Goal: Navigation & Orientation: Find specific page/section

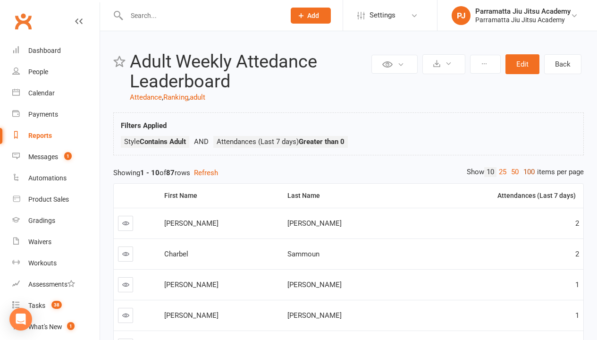
click at [527, 172] on link "100" at bounding box center [529, 172] width 16 height 10
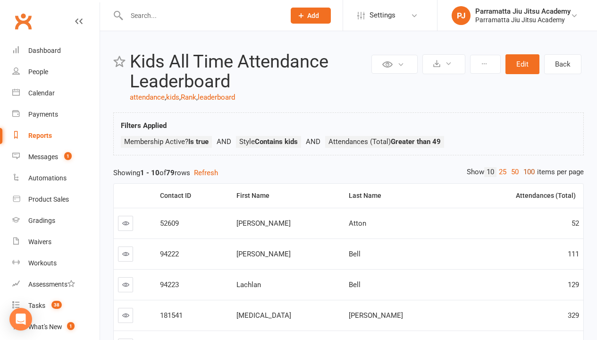
click at [527, 172] on link "100" at bounding box center [529, 172] width 16 height 10
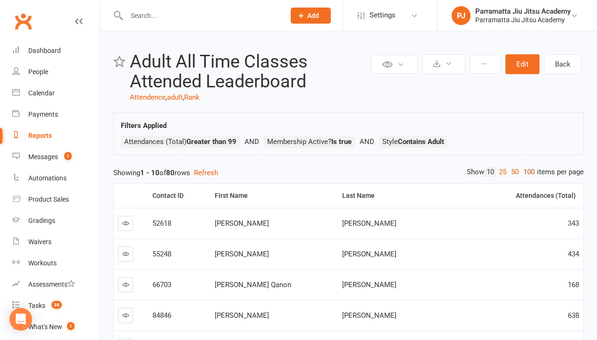
click at [527, 172] on link "100" at bounding box center [529, 172] width 16 height 10
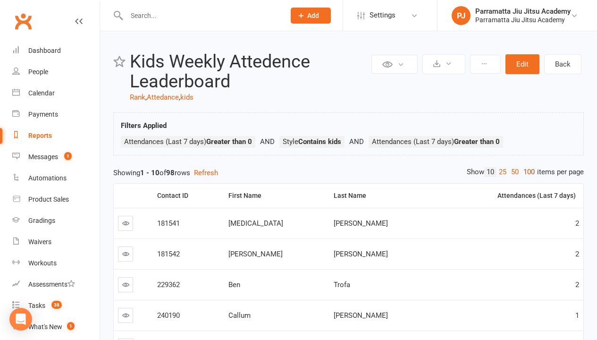
click at [527, 172] on link "100" at bounding box center [529, 172] width 16 height 10
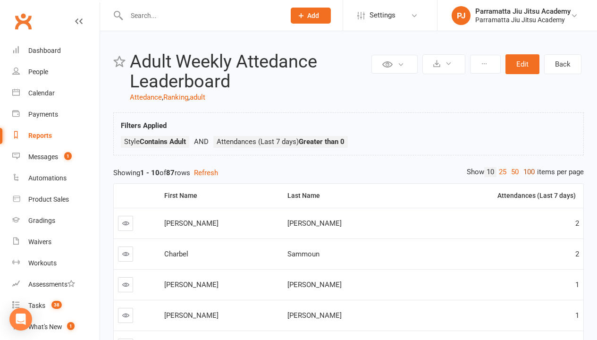
click at [527, 172] on link "100" at bounding box center [529, 172] width 16 height 10
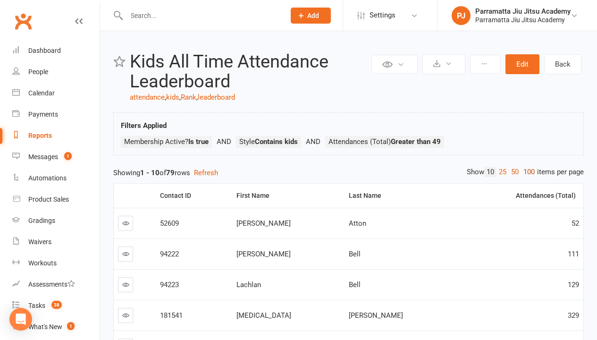
click at [527, 172] on link "100" at bounding box center [529, 172] width 16 height 10
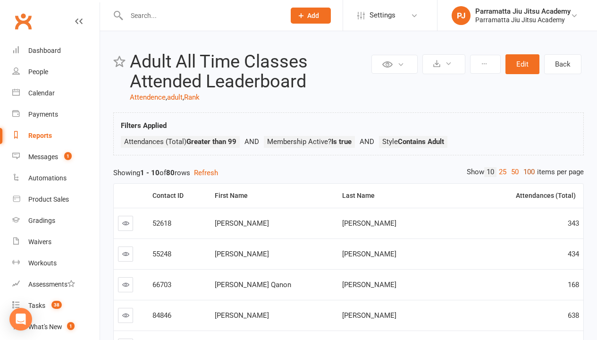
click at [527, 172] on link "100" at bounding box center [529, 172] width 16 height 10
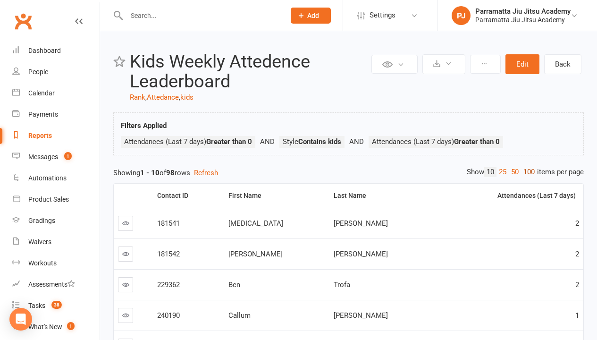
click at [527, 172] on link "100" at bounding box center [529, 172] width 16 height 10
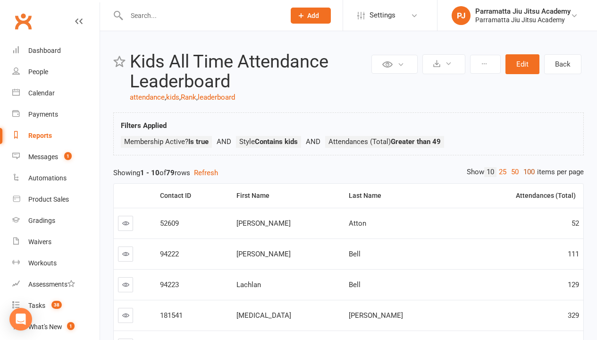
click at [527, 172] on link "100" at bounding box center [529, 172] width 16 height 10
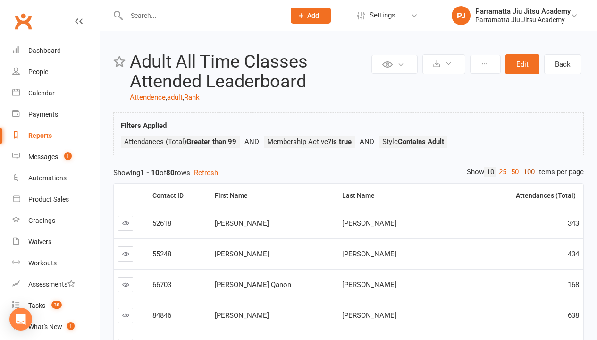
click at [527, 172] on link "100" at bounding box center [529, 172] width 16 height 10
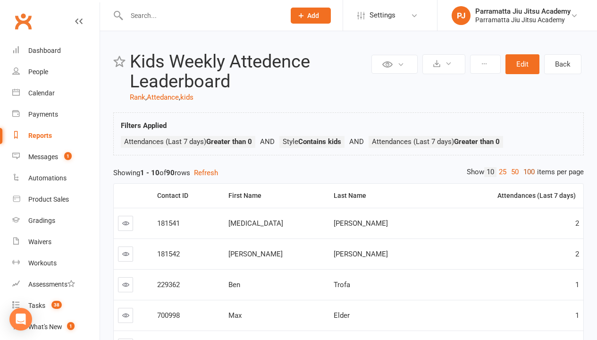
click at [527, 172] on link "100" at bounding box center [529, 172] width 16 height 10
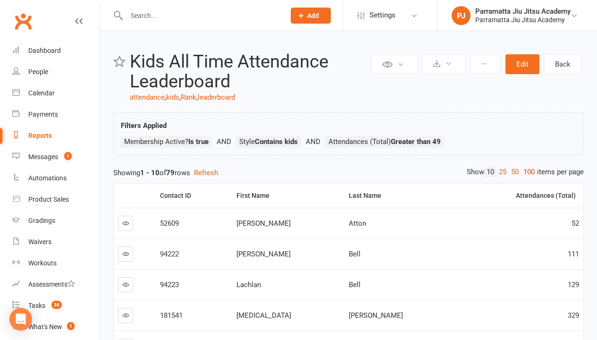
click at [527, 172] on link "100" at bounding box center [529, 172] width 16 height 10
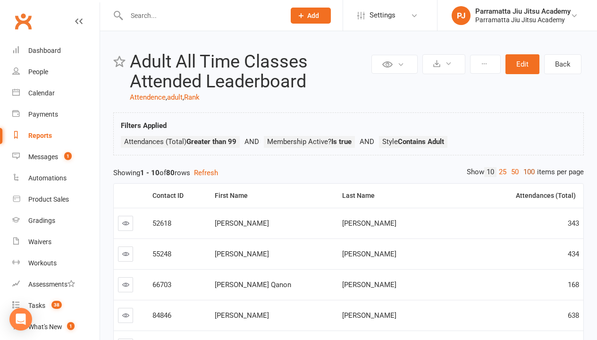
click at [527, 172] on link "100" at bounding box center [529, 172] width 16 height 10
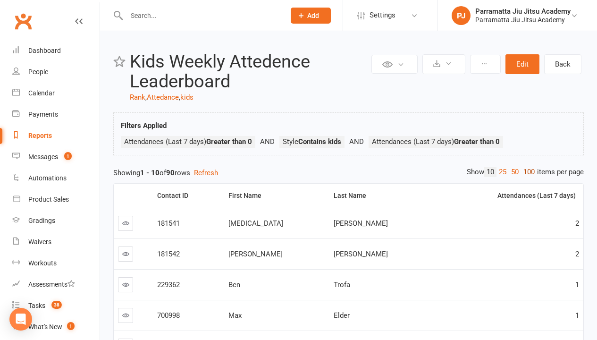
click at [527, 172] on link "100" at bounding box center [529, 172] width 16 height 10
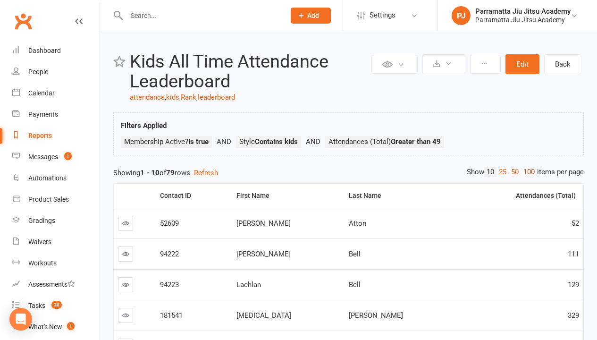
click at [527, 172] on link "100" at bounding box center [529, 172] width 16 height 10
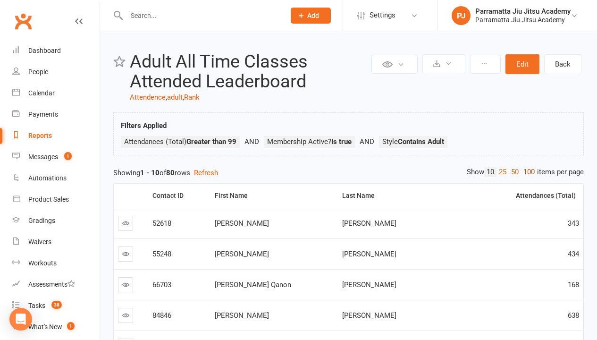
click at [527, 172] on link "100" at bounding box center [529, 172] width 16 height 10
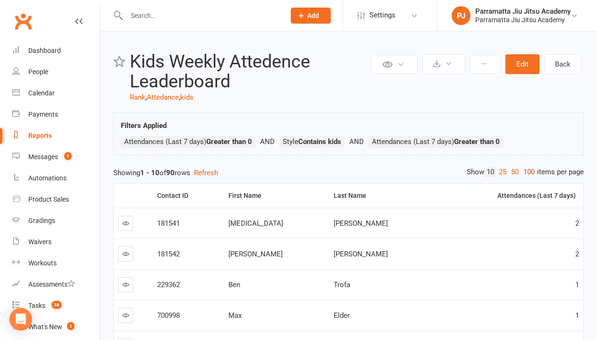
click at [527, 172] on link "100" at bounding box center [529, 172] width 16 height 10
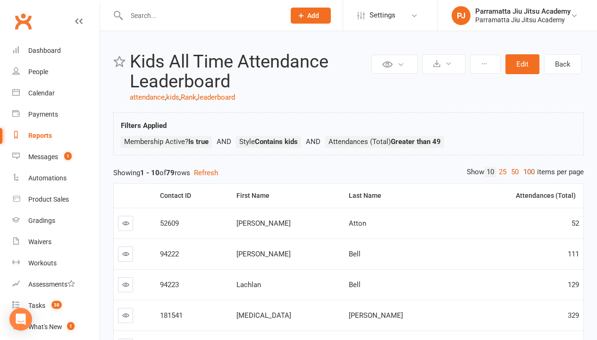
click at [527, 172] on link "100" at bounding box center [529, 172] width 16 height 10
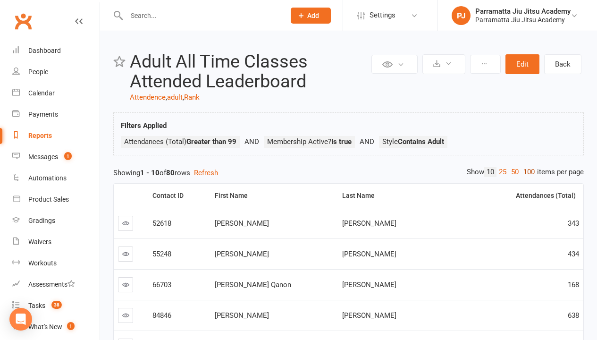
click at [527, 172] on link "100" at bounding box center [529, 172] width 16 height 10
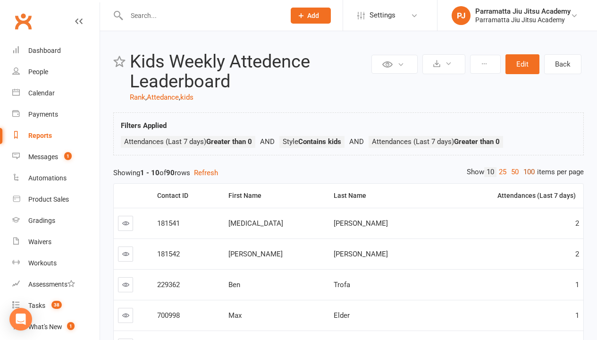
click at [527, 172] on link "100" at bounding box center [529, 172] width 16 height 10
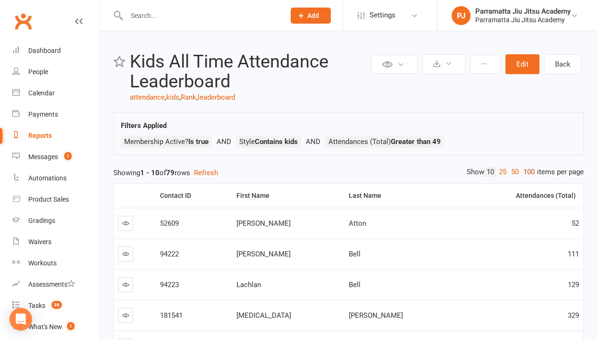
click at [527, 172] on link "100" at bounding box center [529, 172] width 16 height 10
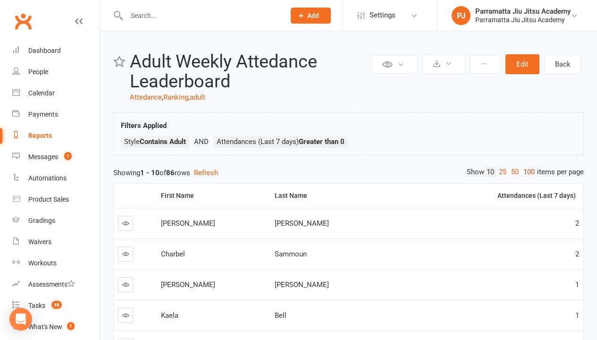
click at [527, 172] on link "100" at bounding box center [529, 172] width 16 height 10
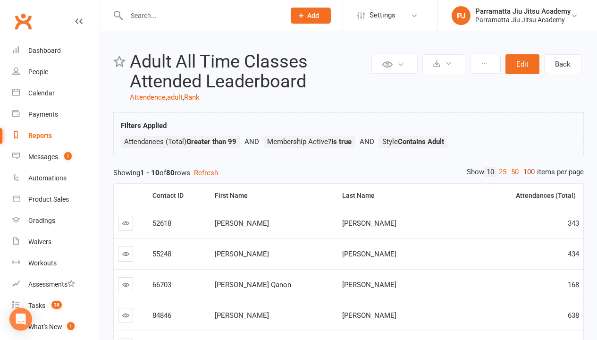
click at [527, 172] on link "100" at bounding box center [529, 172] width 16 height 10
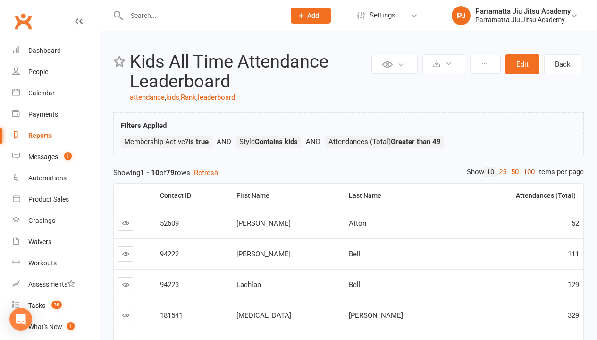
click at [527, 172] on link "100" at bounding box center [529, 172] width 16 height 10
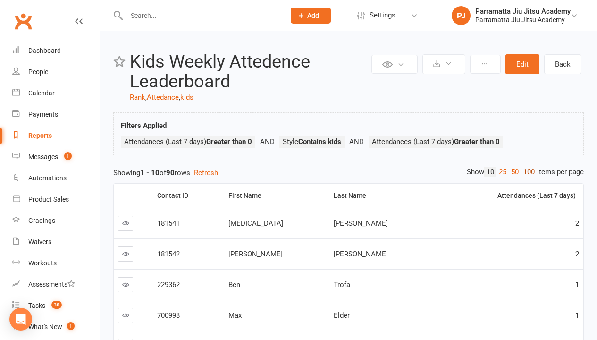
click at [527, 172] on link "100" at bounding box center [529, 172] width 16 height 10
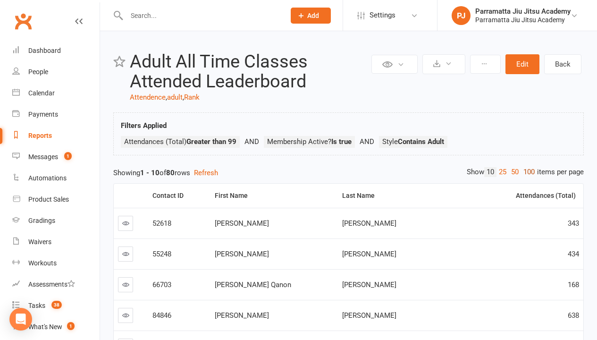
click at [527, 172] on link "100" at bounding box center [529, 172] width 16 height 10
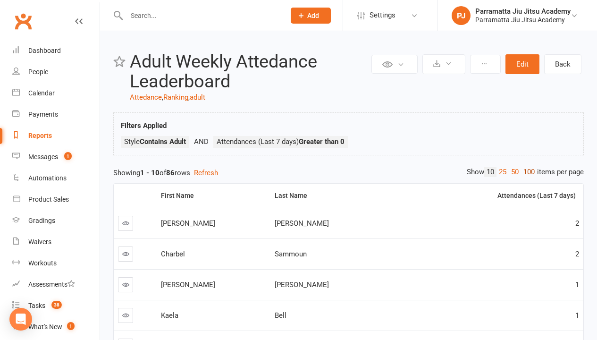
click at [527, 172] on link "100" at bounding box center [529, 172] width 16 height 10
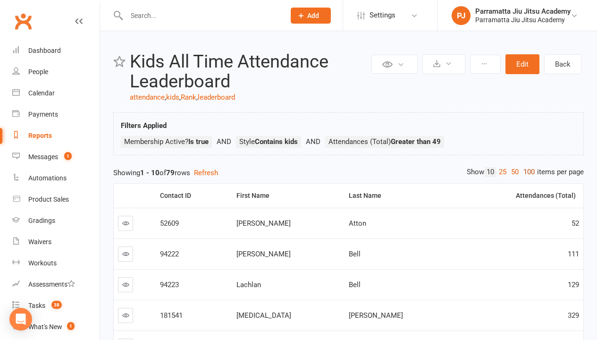
click at [527, 172] on link "100" at bounding box center [529, 172] width 16 height 10
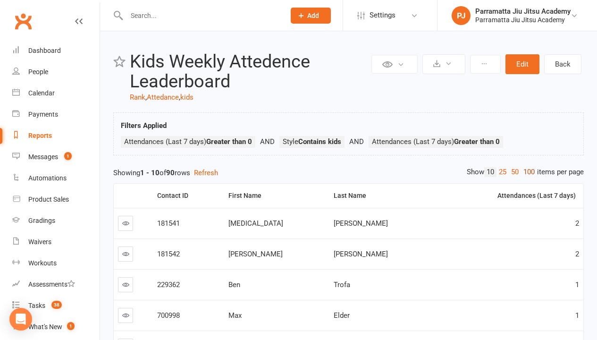
click at [527, 172] on link "100" at bounding box center [529, 172] width 16 height 10
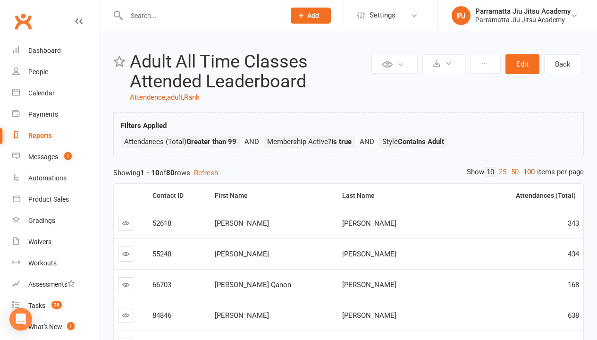
click at [527, 172] on link "100" at bounding box center [529, 172] width 16 height 10
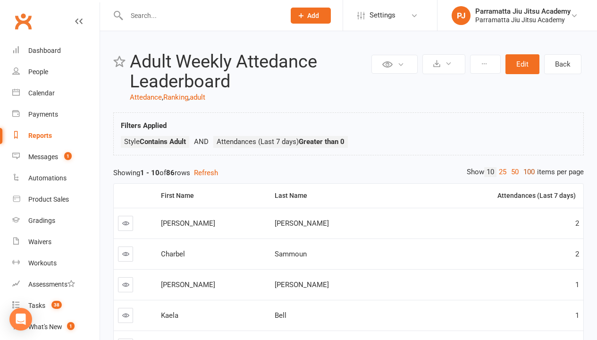
click at [527, 172] on link "100" at bounding box center [529, 172] width 16 height 10
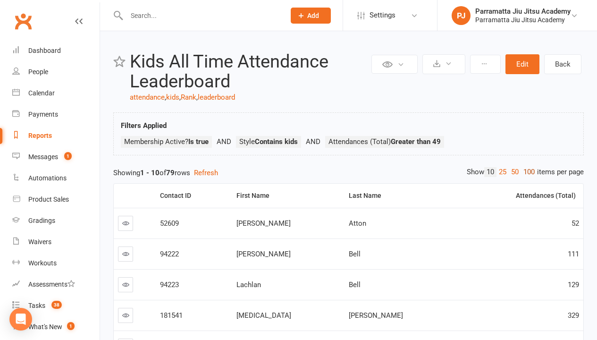
click at [527, 172] on link "100" at bounding box center [529, 172] width 16 height 10
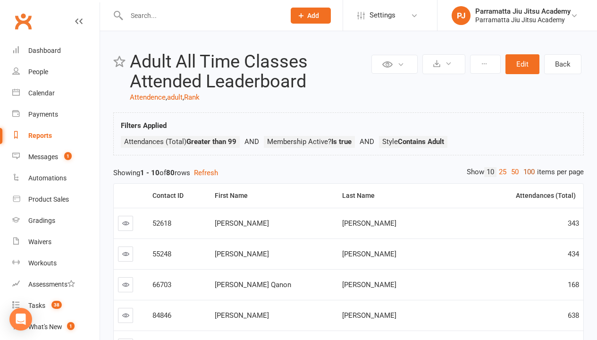
click at [527, 172] on link "100" at bounding box center [529, 172] width 16 height 10
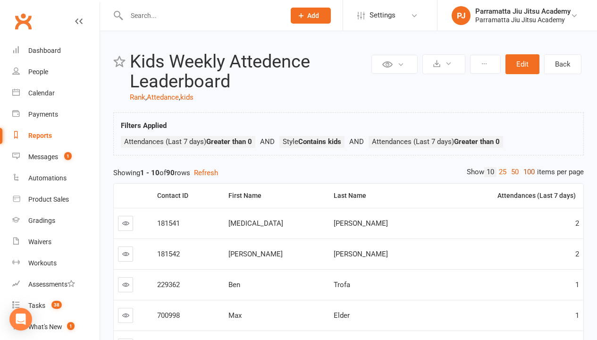
click at [527, 172] on link "100" at bounding box center [529, 172] width 16 height 10
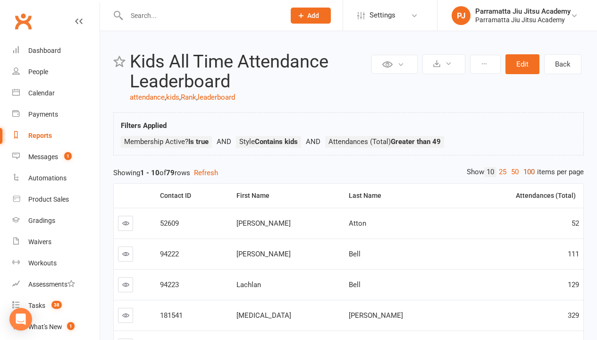
click at [527, 172] on link "100" at bounding box center [529, 172] width 16 height 10
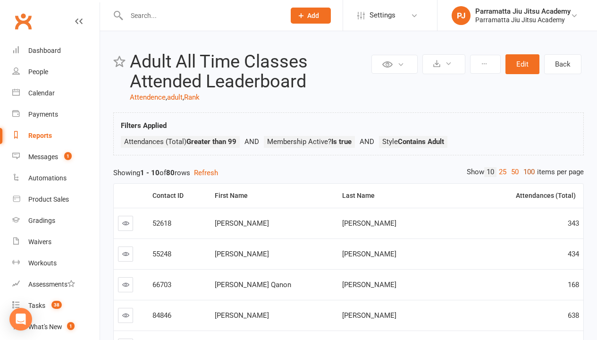
click at [527, 172] on link "100" at bounding box center [529, 172] width 16 height 10
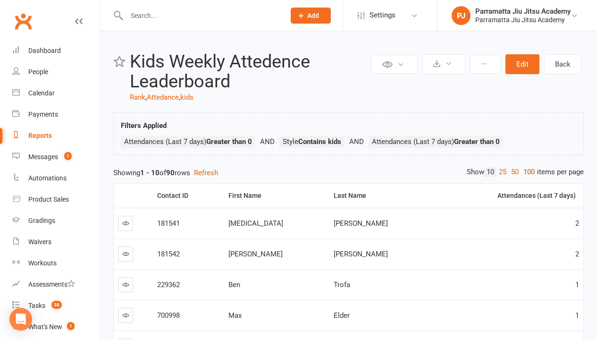
click at [527, 172] on link "100" at bounding box center [529, 172] width 16 height 10
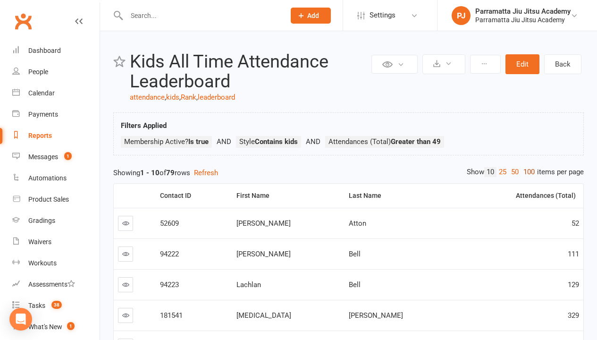
click at [527, 172] on link "100" at bounding box center [529, 172] width 16 height 10
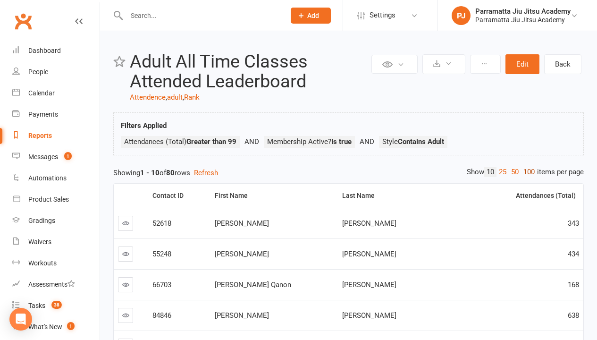
click at [527, 172] on link "100" at bounding box center [529, 172] width 16 height 10
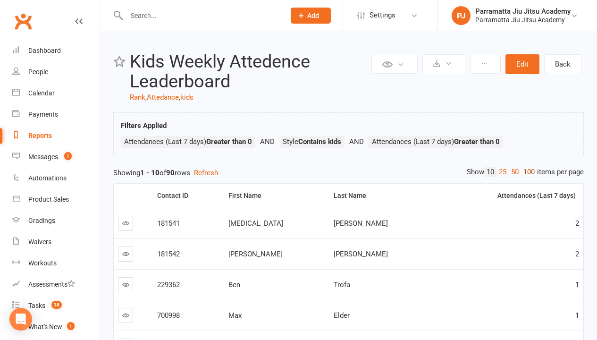
click at [527, 172] on link "100" at bounding box center [529, 172] width 16 height 10
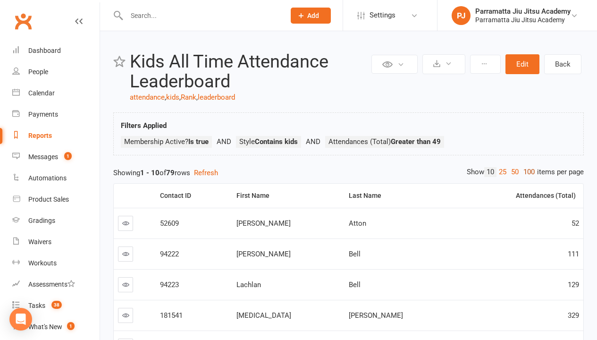
click at [527, 172] on link "100" at bounding box center [529, 172] width 16 height 10
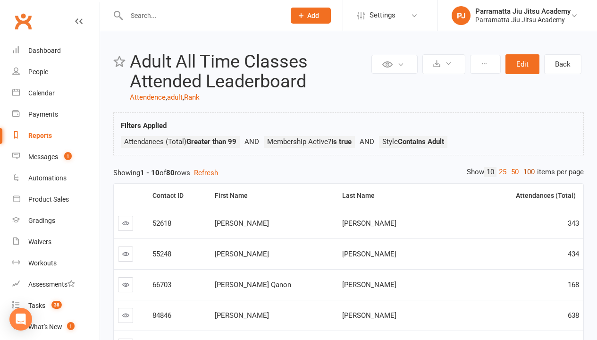
click at [527, 172] on link "100" at bounding box center [529, 172] width 16 height 10
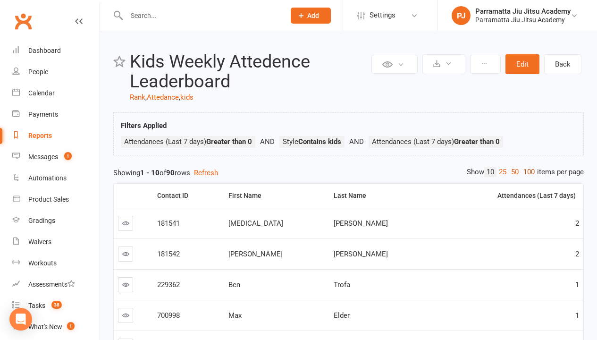
click at [527, 172] on link "100" at bounding box center [529, 172] width 16 height 10
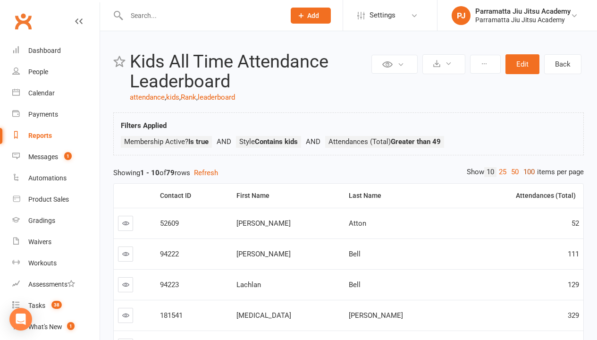
click at [527, 172] on link "100" at bounding box center [529, 172] width 16 height 10
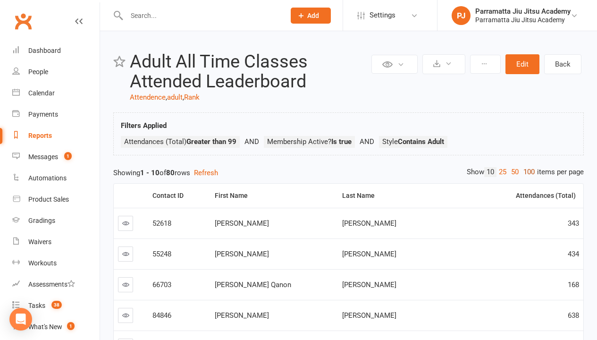
click at [527, 172] on link "100" at bounding box center [529, 172] width 16 height 10
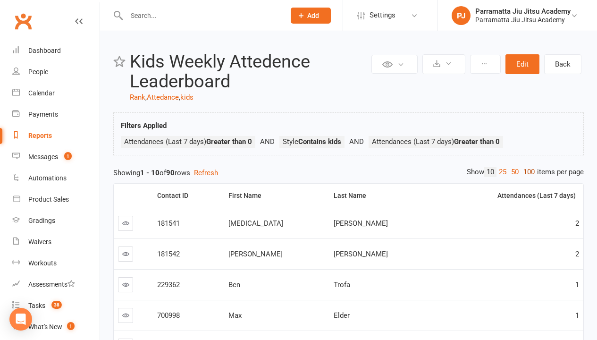
click at [527, 172] on link "100" at bounding box center [529, 172] width 16 height 10
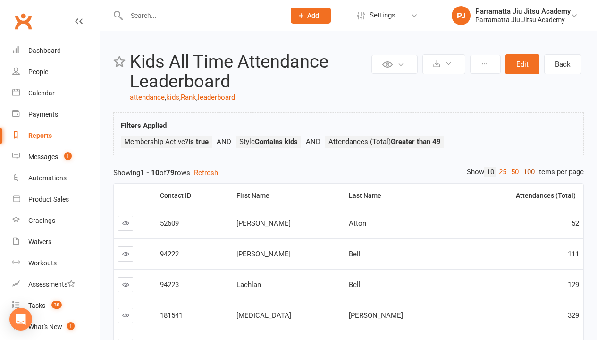
click at [527, 172] on link "100" at bounding box center [529, 172] width 16 height 10
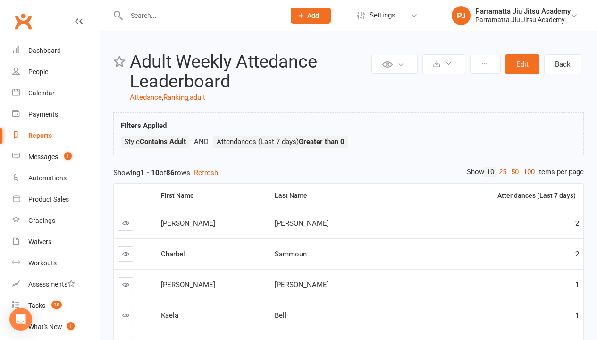
click at [527, 172] on link "100" at bounding box center [529, 172] width 16 height 10
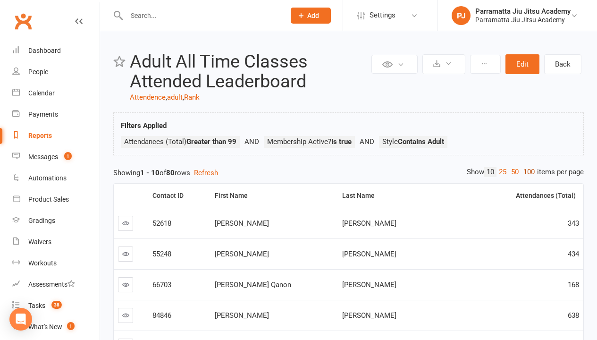
click at [527, 172] on link "100" at bounding box center [529, 172] width 16 height 10
